Goal: Information Seeking & Learning: Learn about a topic

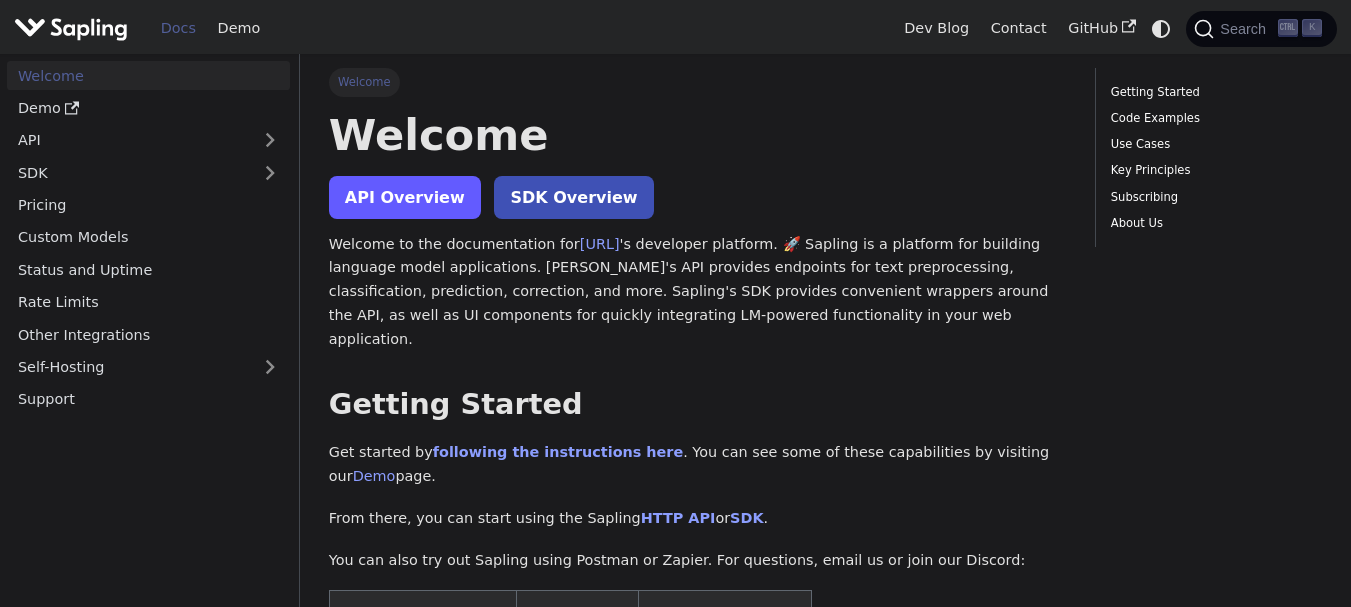
click at [400, 197] on link "API Overview" at bounding box center [405, 197] width 152 height 43
